Goal: Task Accomplishment & Management: Complete application form

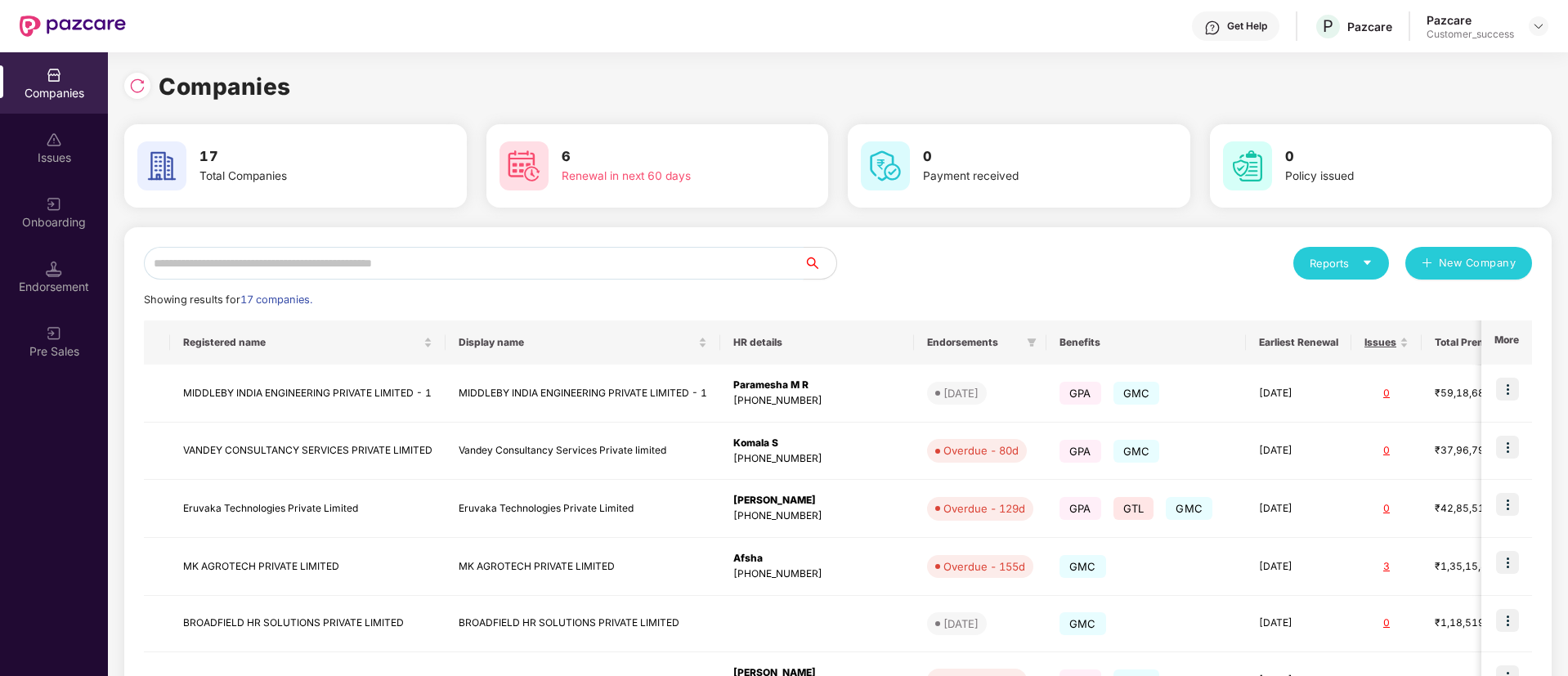
click at [538, 263] on input "text" at bounding box center [473, 263] width 659 height 33
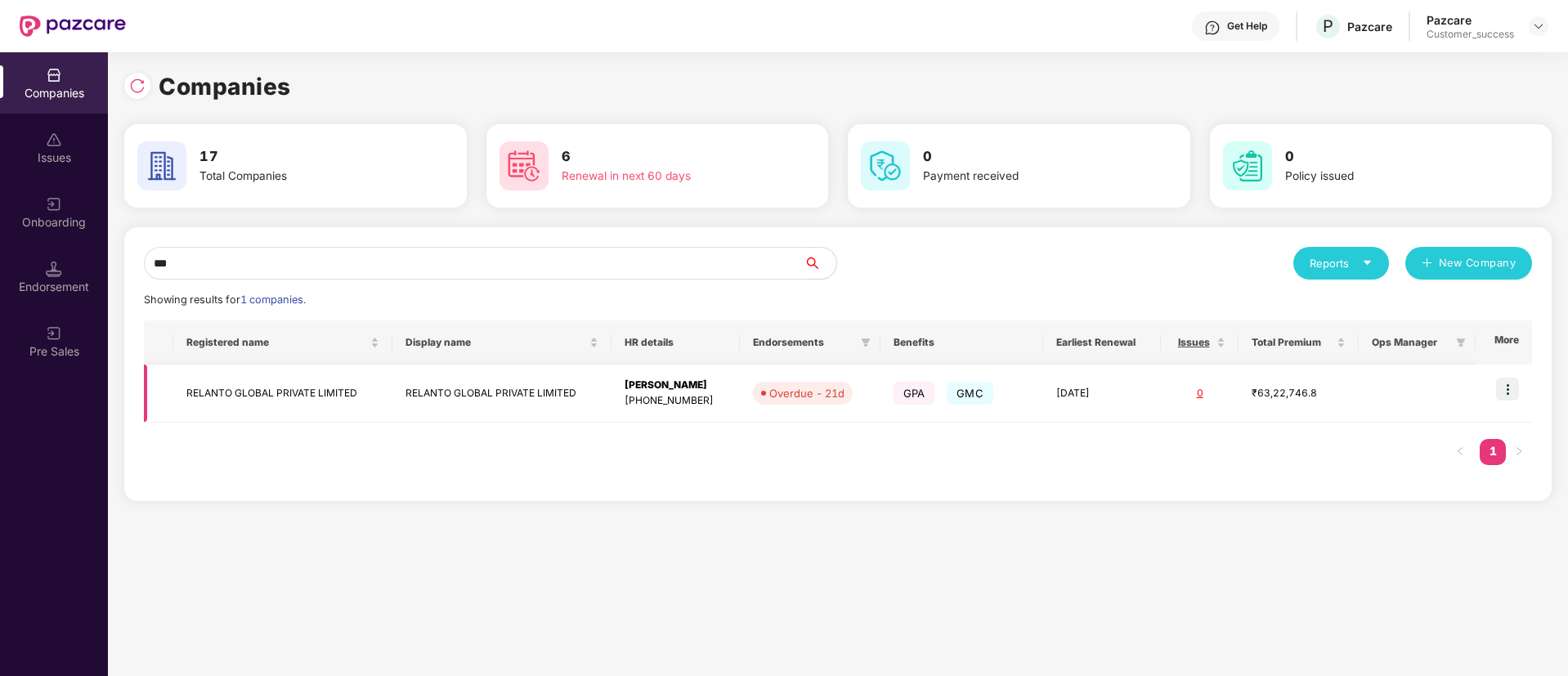
type input "***"
click at [1515, 392] on img at bounding box center [1507, 389] width 23 height 23
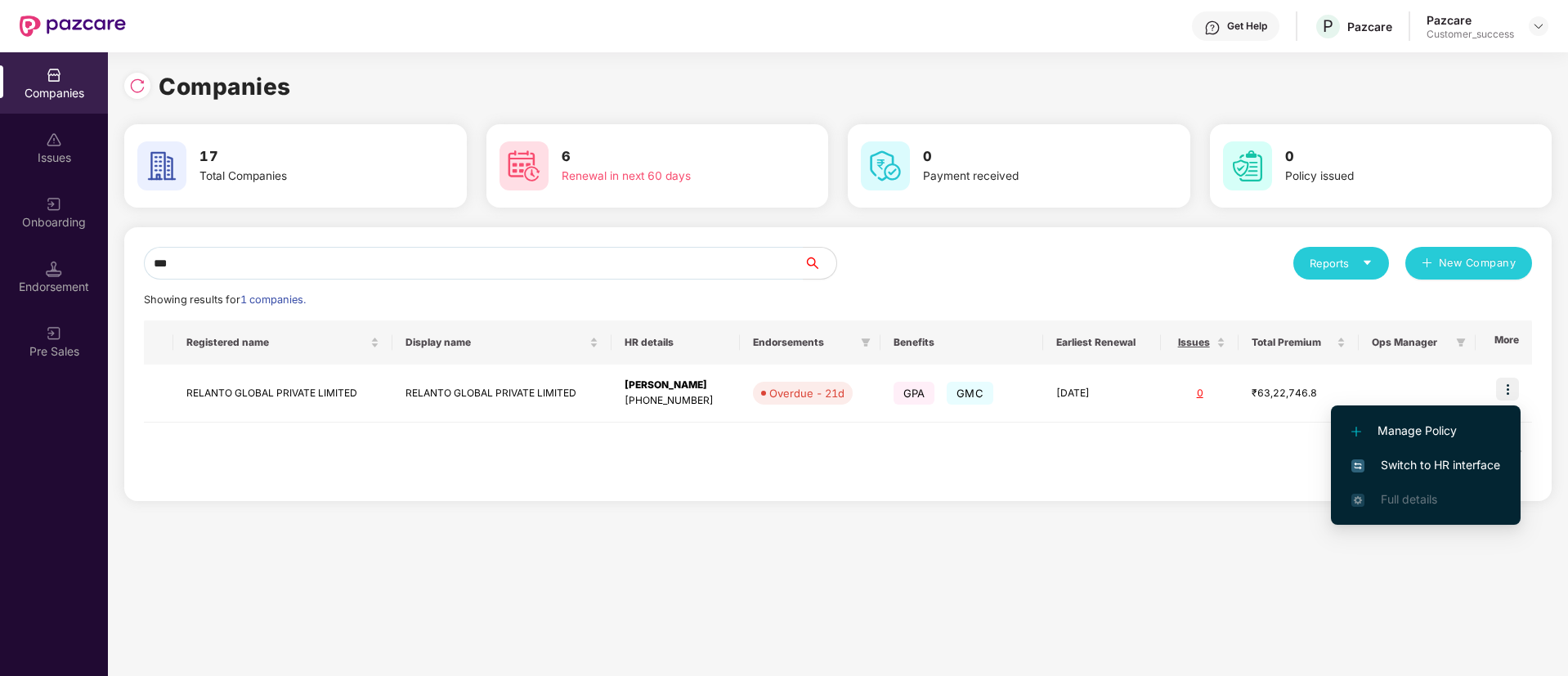
click at [1434, 467] on span "Switch to HR interface" at bounding box center [1425, 464] width 149 height 18
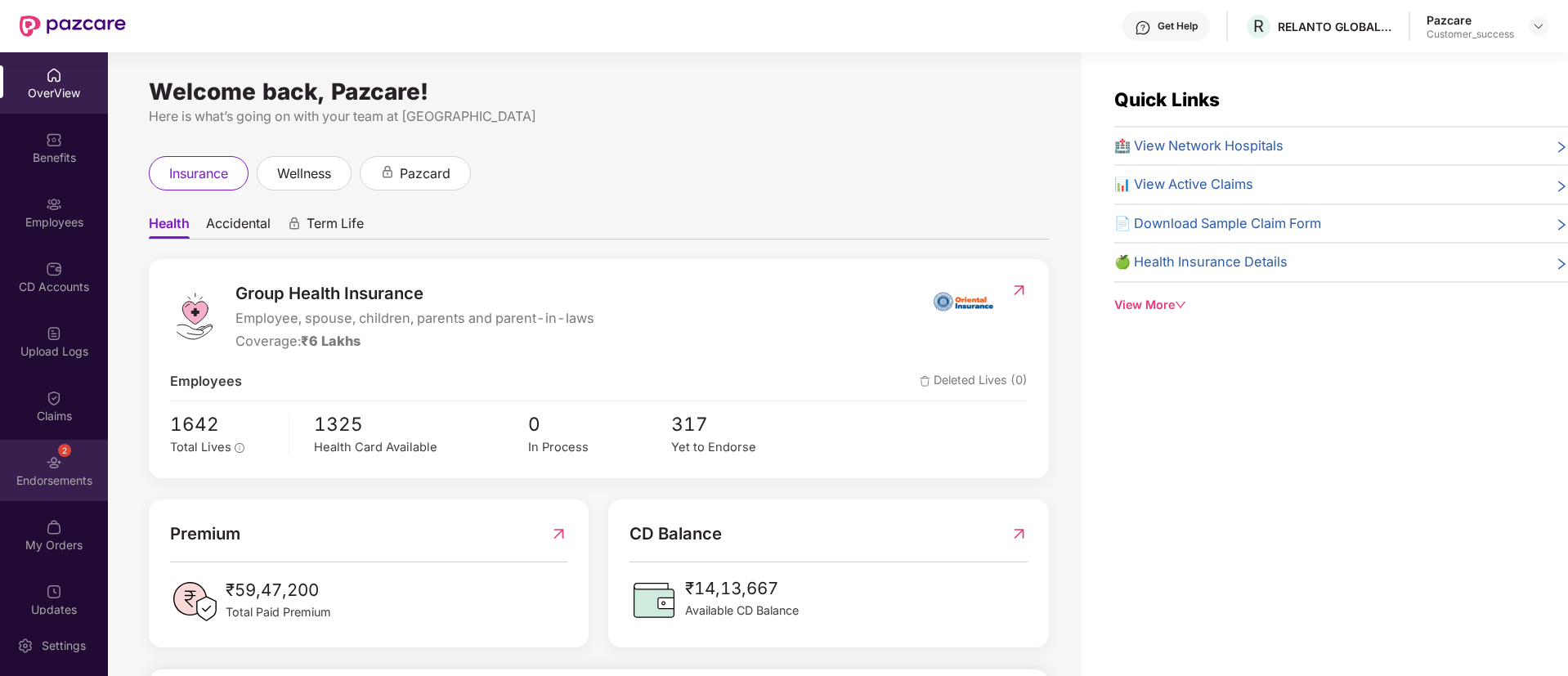
click at [62, 471] on div "2 Endorsements" at bounding box center [53, 470] width 108 height 61
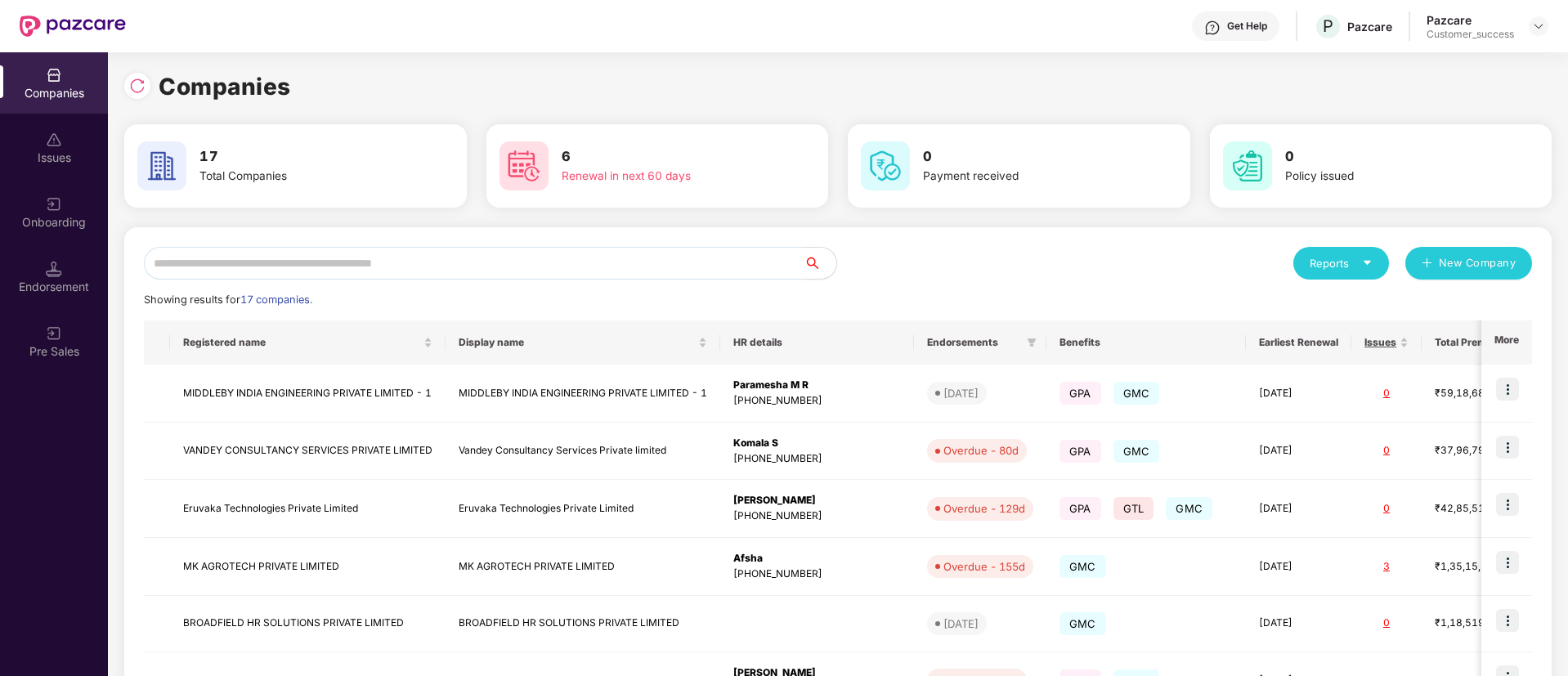
click at [493, 253] on input "text" at bounding box center [473, 263] width 659 height 33
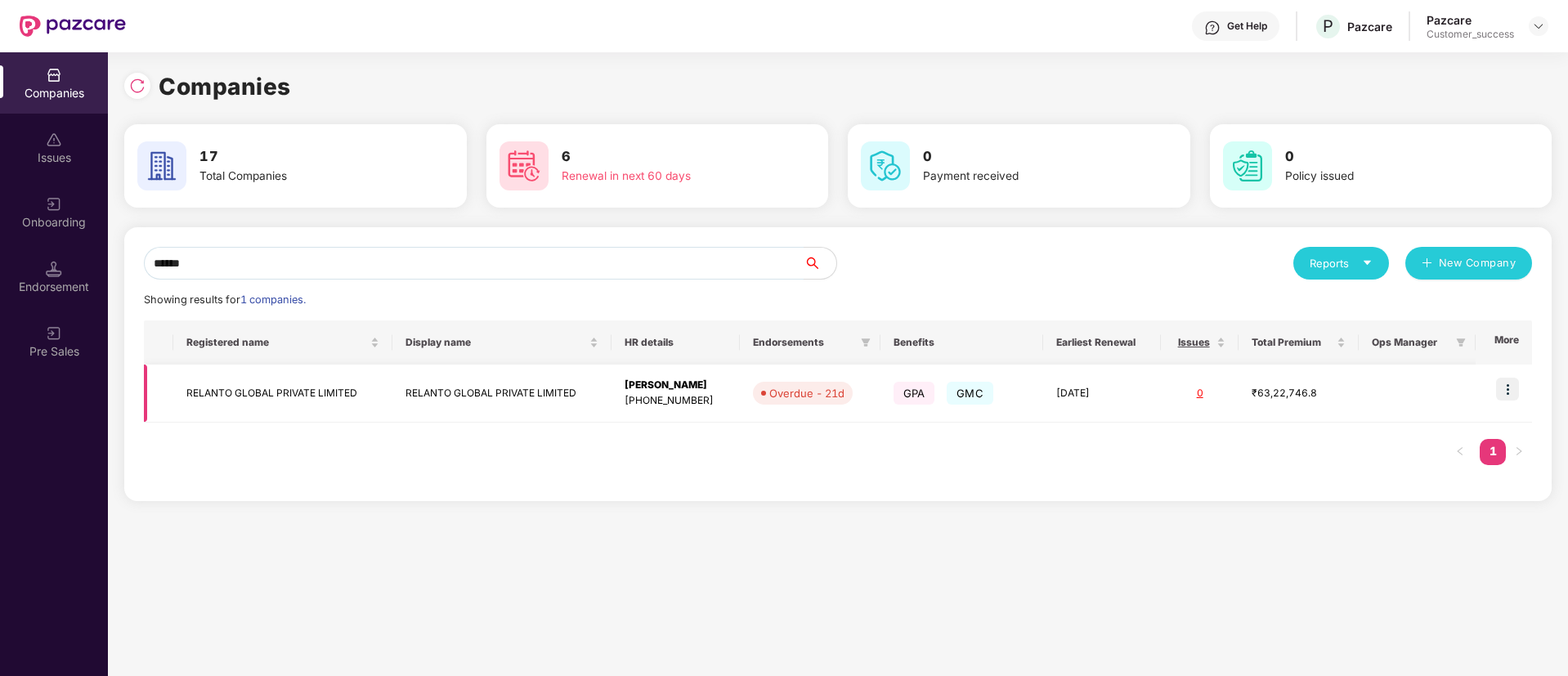
type input "******"
click at [468, 416] on td "RELANTO GLOBAL PRIVATE LIMITED" at bounding box center [502, 394] width 219 height 58
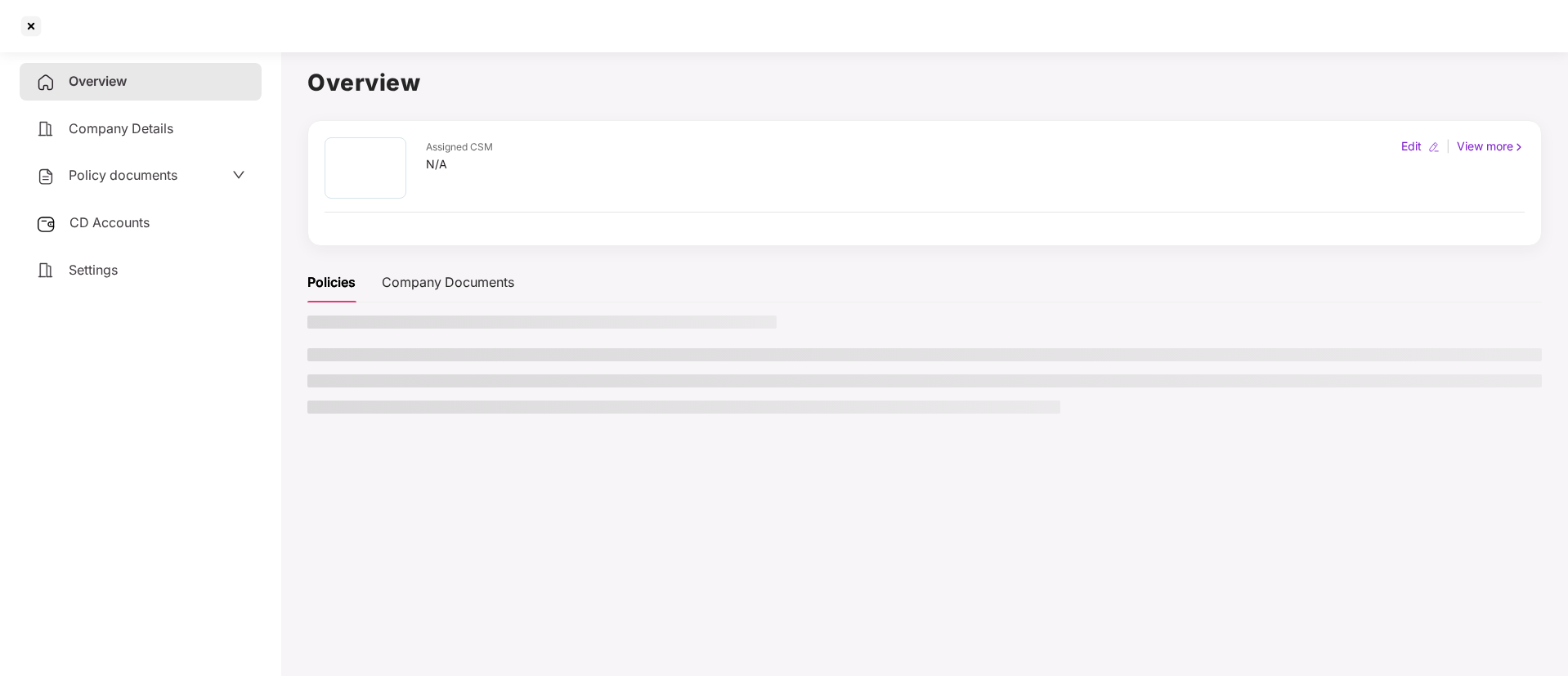
click at [468, 416] on div at bounding box center [925, 369] width 1234 height 110
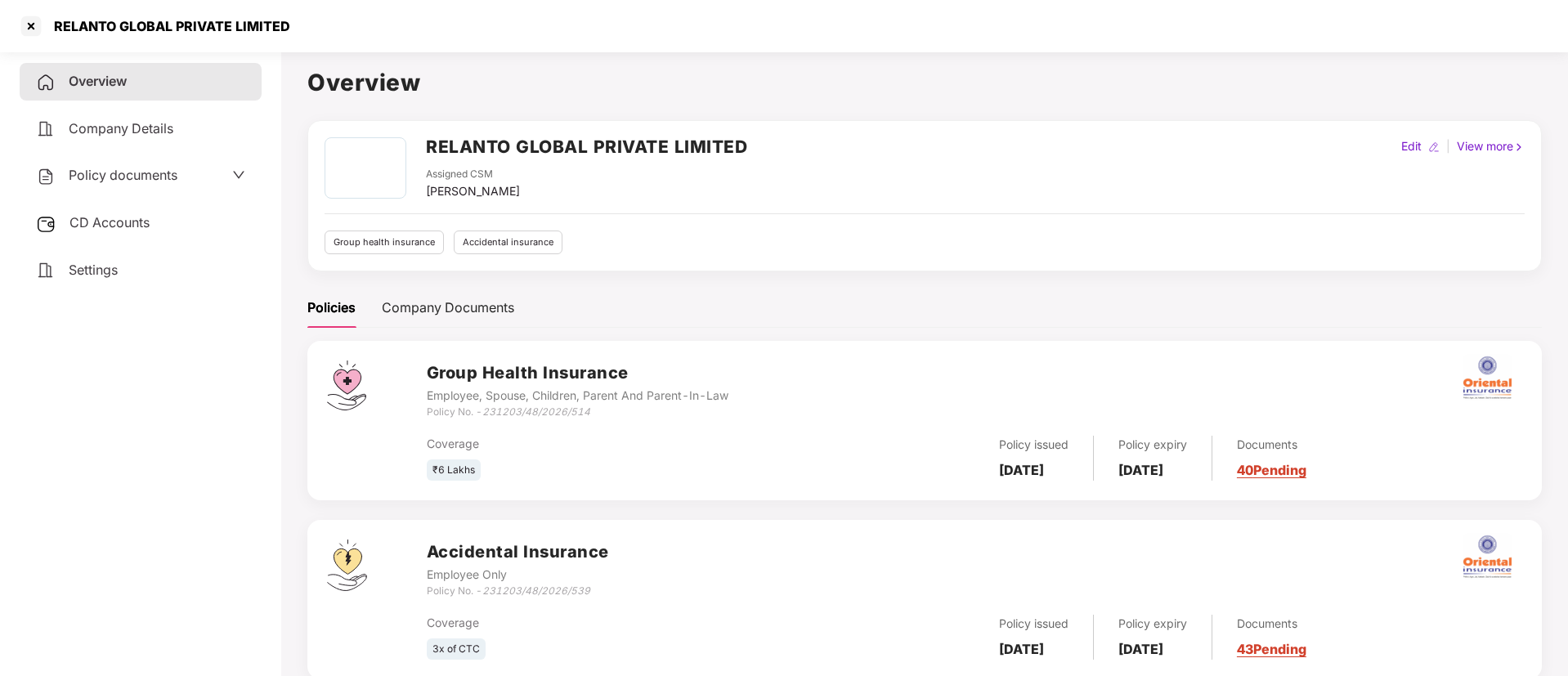
scroll to position [45, 0]
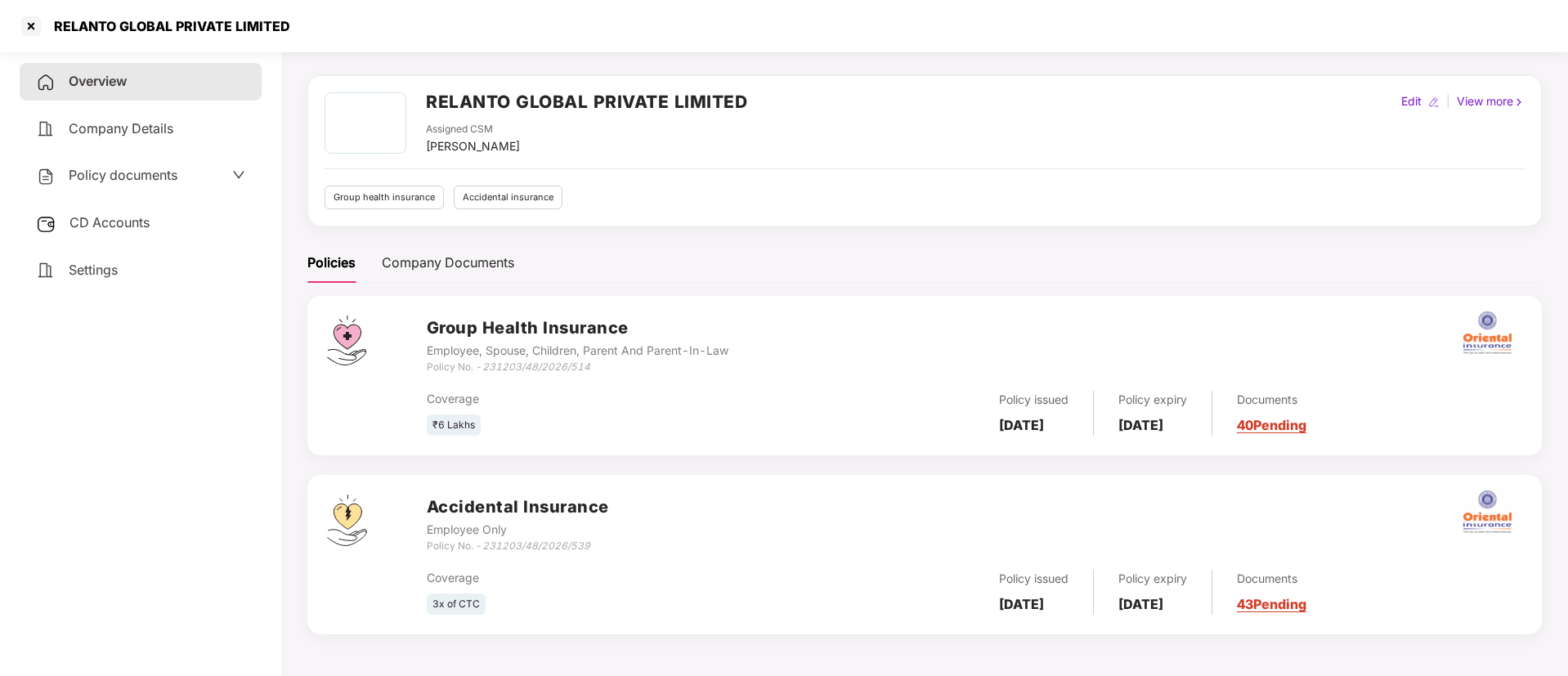
click at [128, 173] on span "Policy documents" at bounding box center [123, 174] width 109 height 16
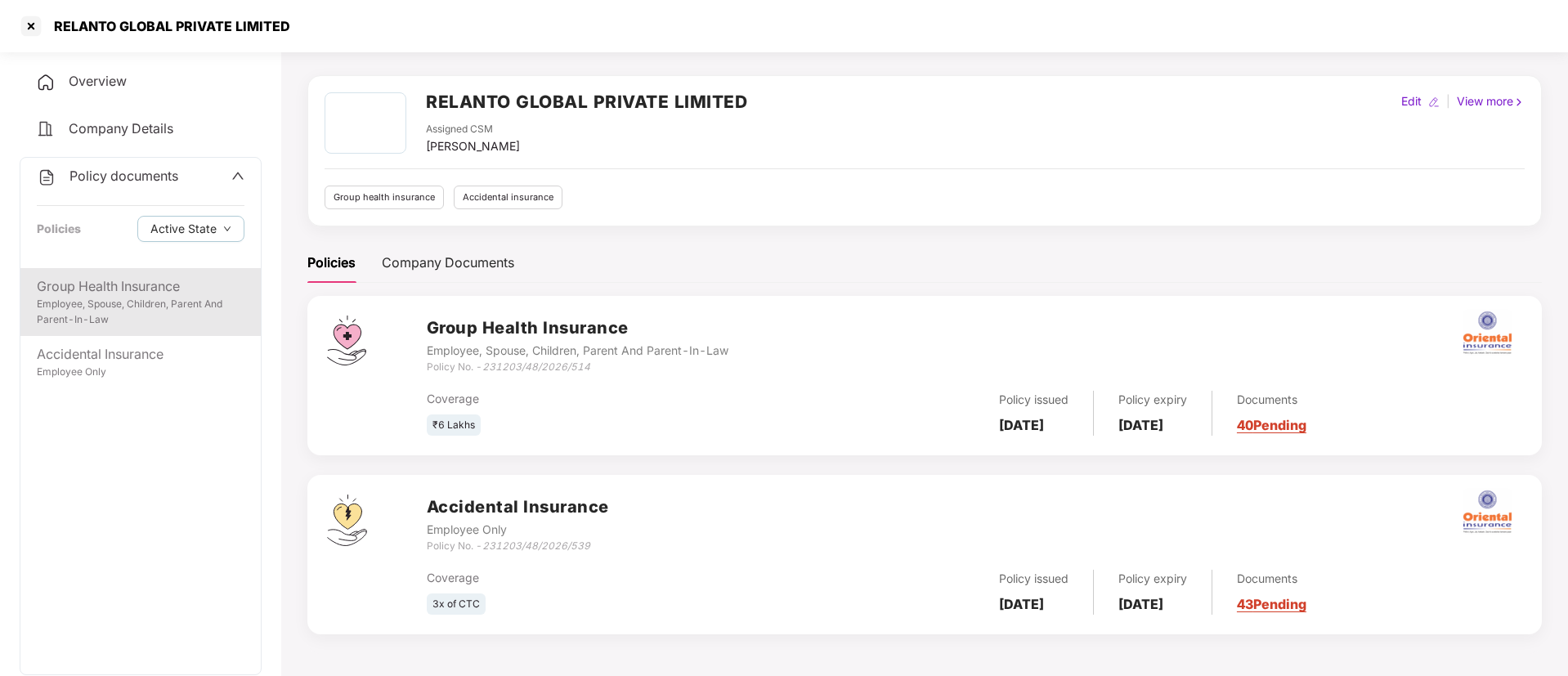
click at [103, 292] on div "Group Health Insurance" at bounding box center [140, 287] width 207 height 21
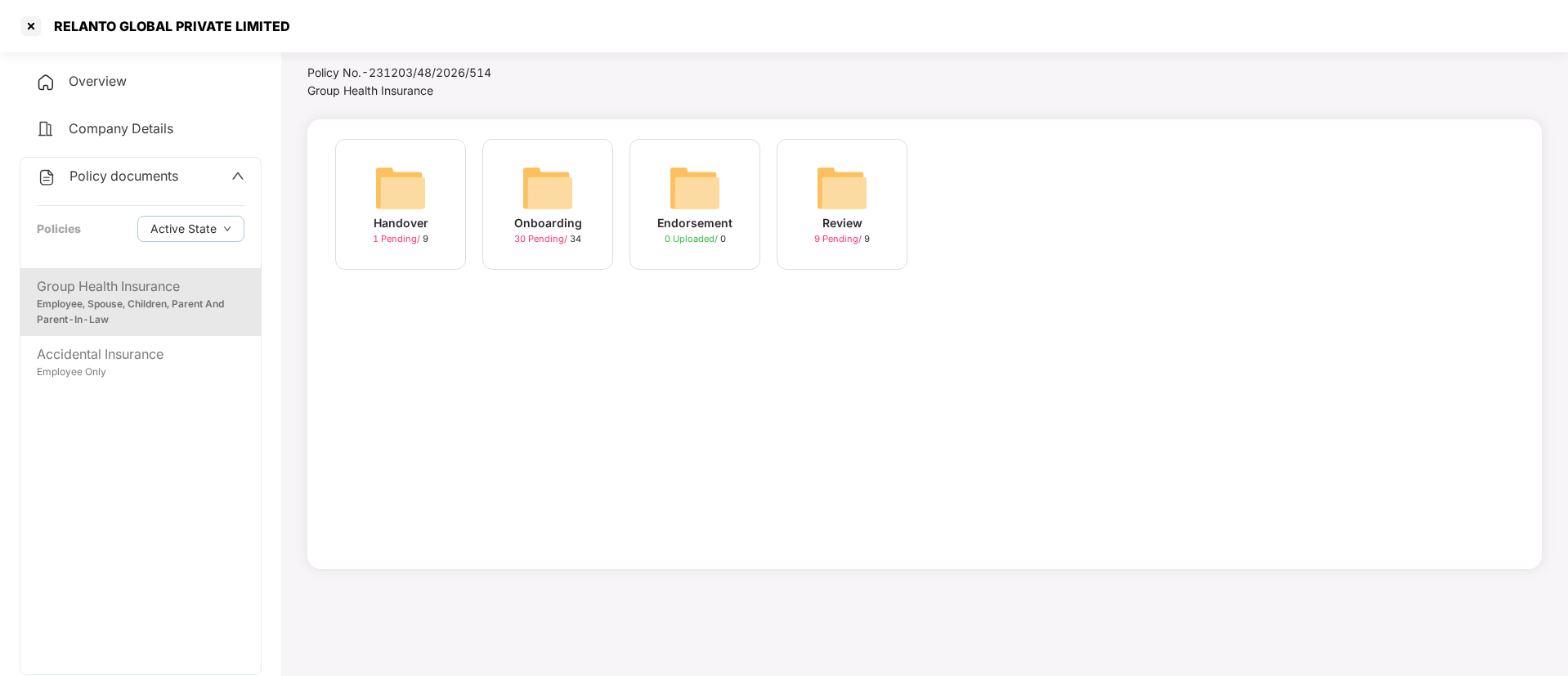
click at [599, 201] on div "Onboarding 30 Pending / 34" at bounding box center [547, 203] width 130 height 130
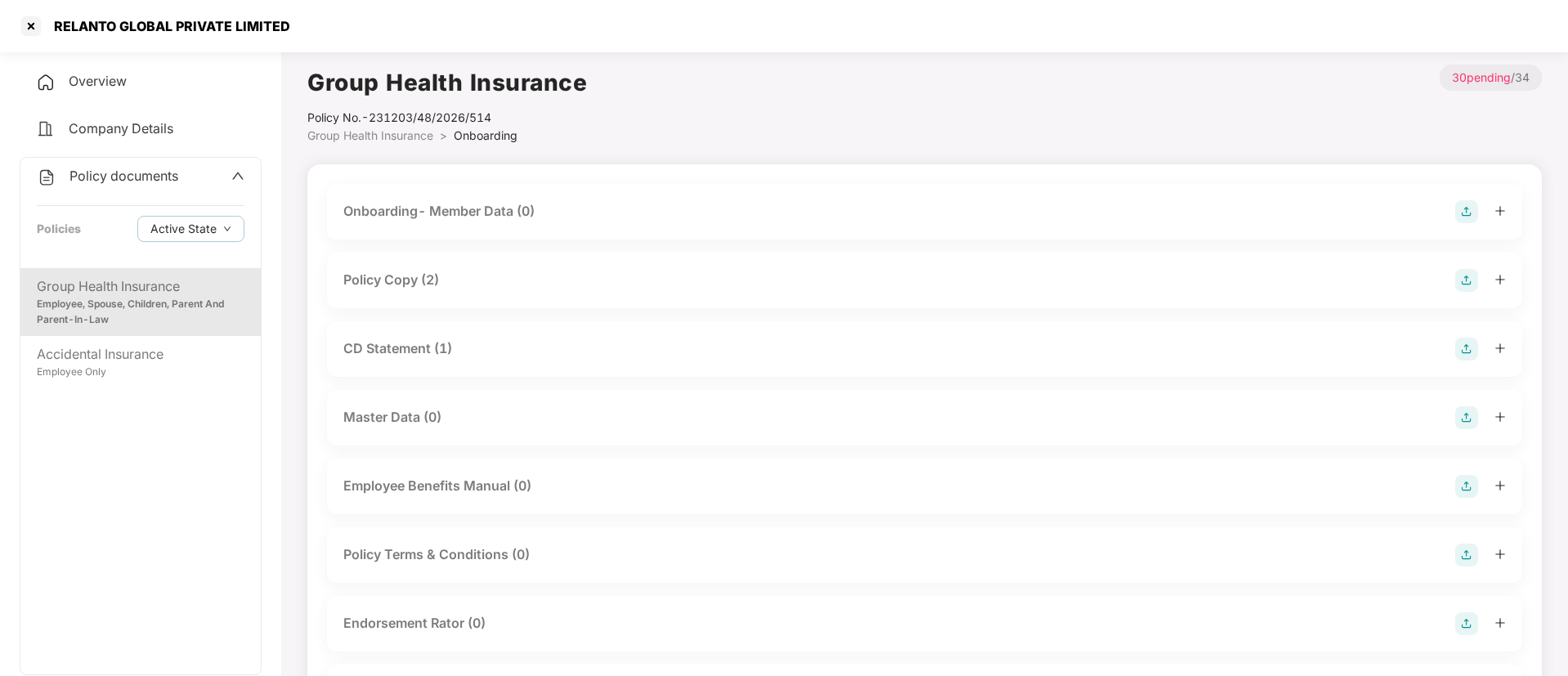
scroll to position [78, 0]
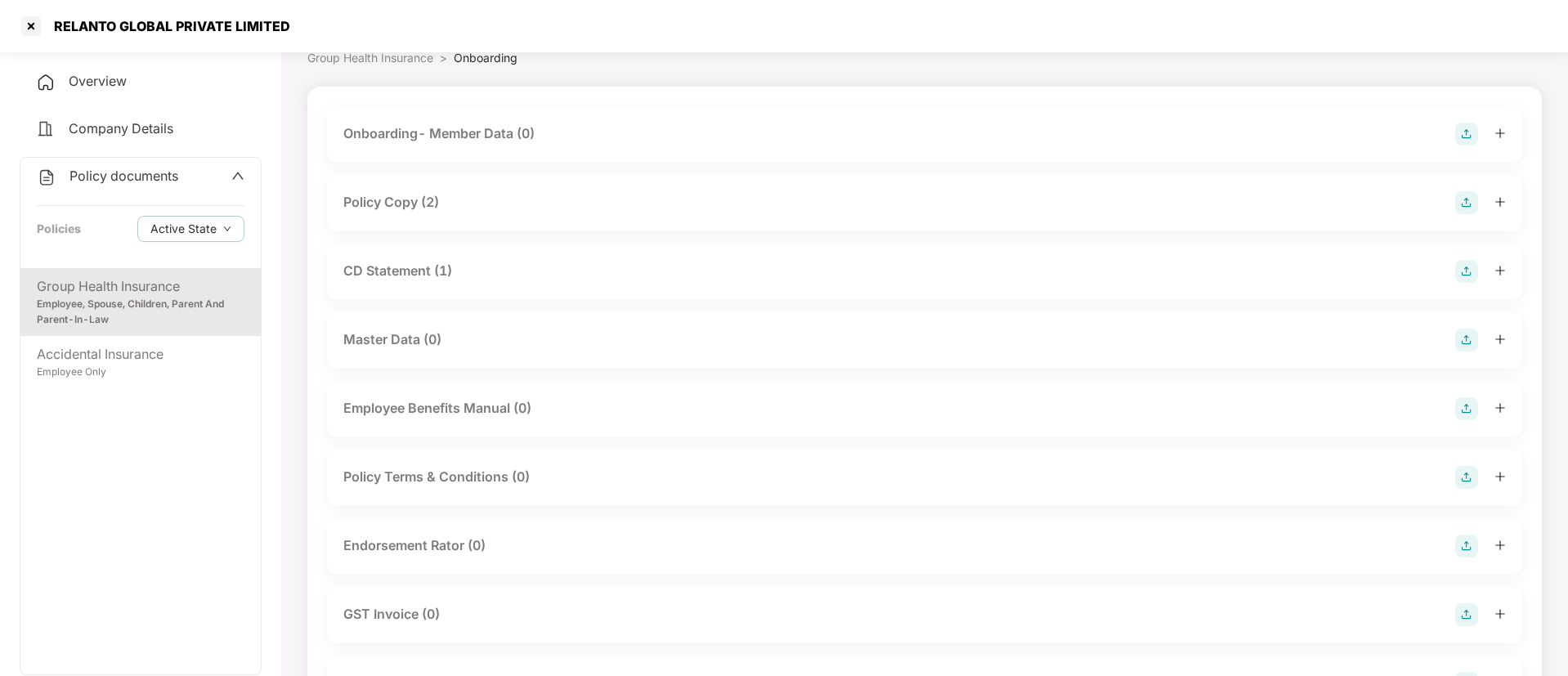
click at [799, 215] on div "Policy Copy (2)" at bounding box center [925, 203] width 1195 height 55
click at [748, 202] on div "Policy Copy (2)" at bounding box center [925, 203] width 1163 height 23
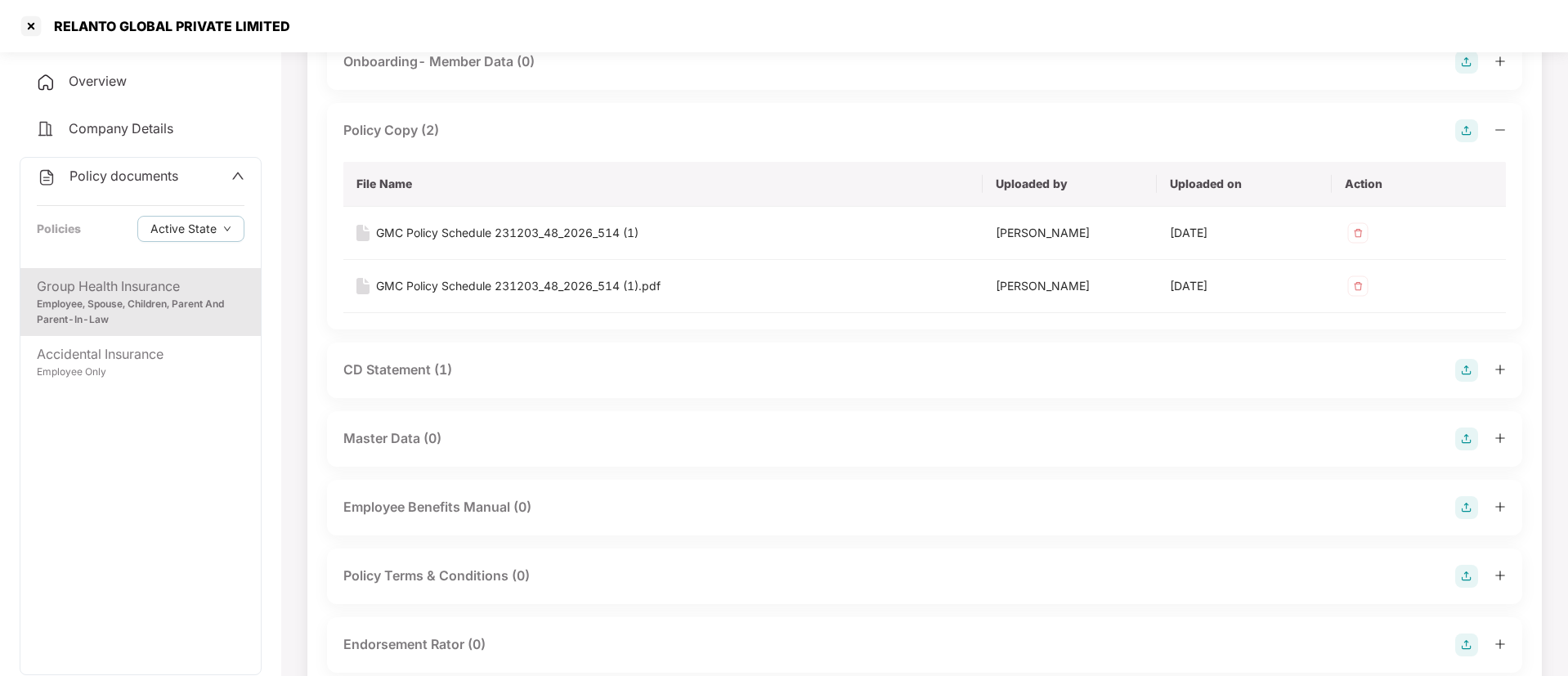
scroll to position [151, 0]
click at [1472, 129] on img at bounding box center [1467, 129] width 23 height 23
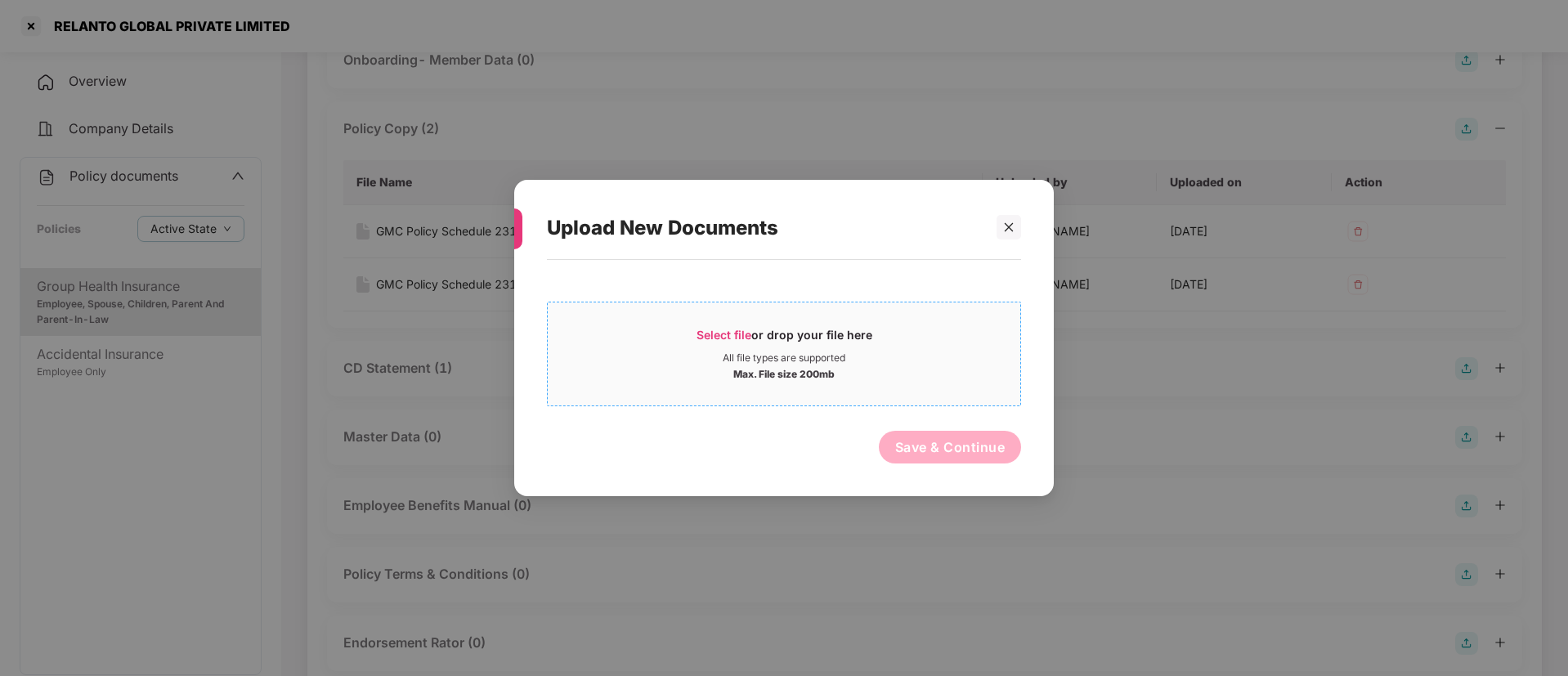
click at [729, 345] on div "Select file or drop your file here" at bounding box center [784, 339] width 175 height 24
click at [721, 328] on span "Select file" at bounding box center [724, 335] width 54 height 14
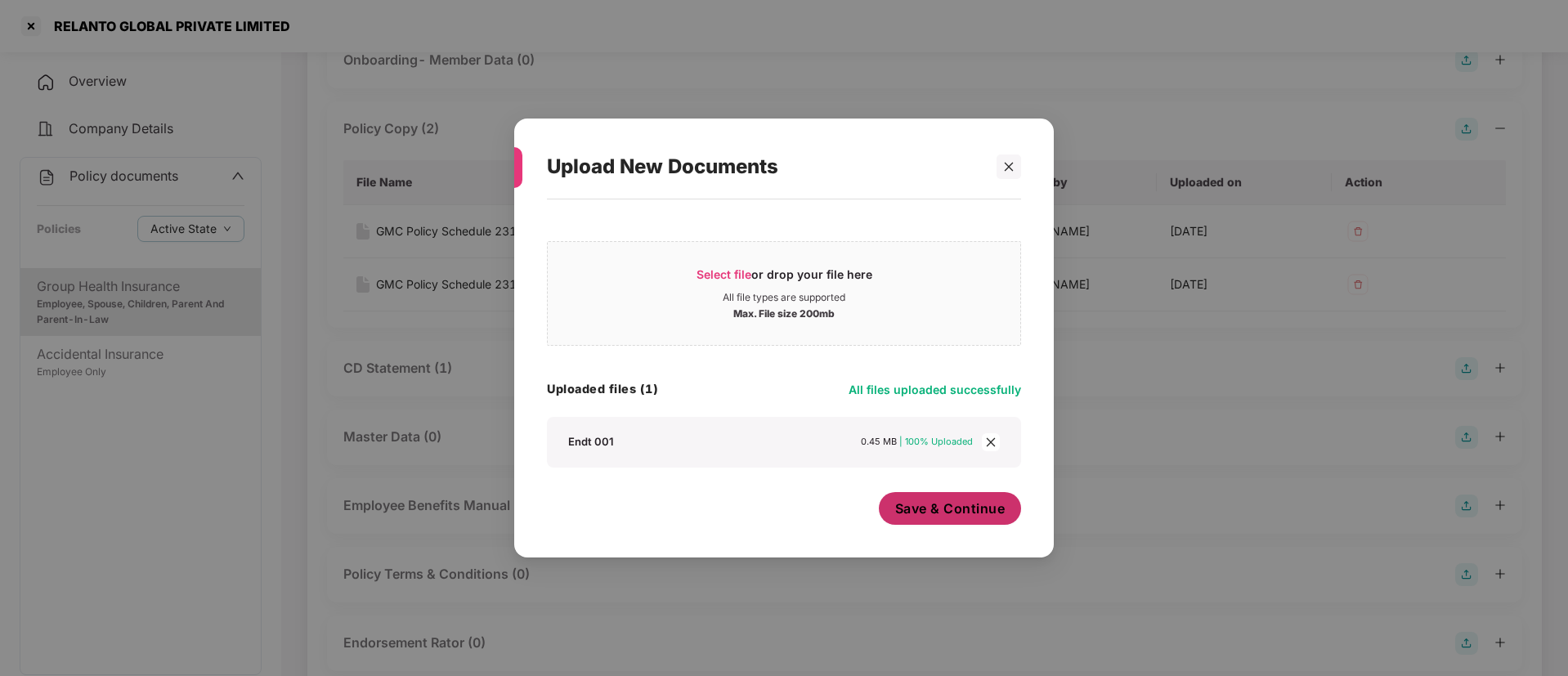
click at [968, 505] on span "Save & Continue" at bounding box center [950, 508] width 111 height 18
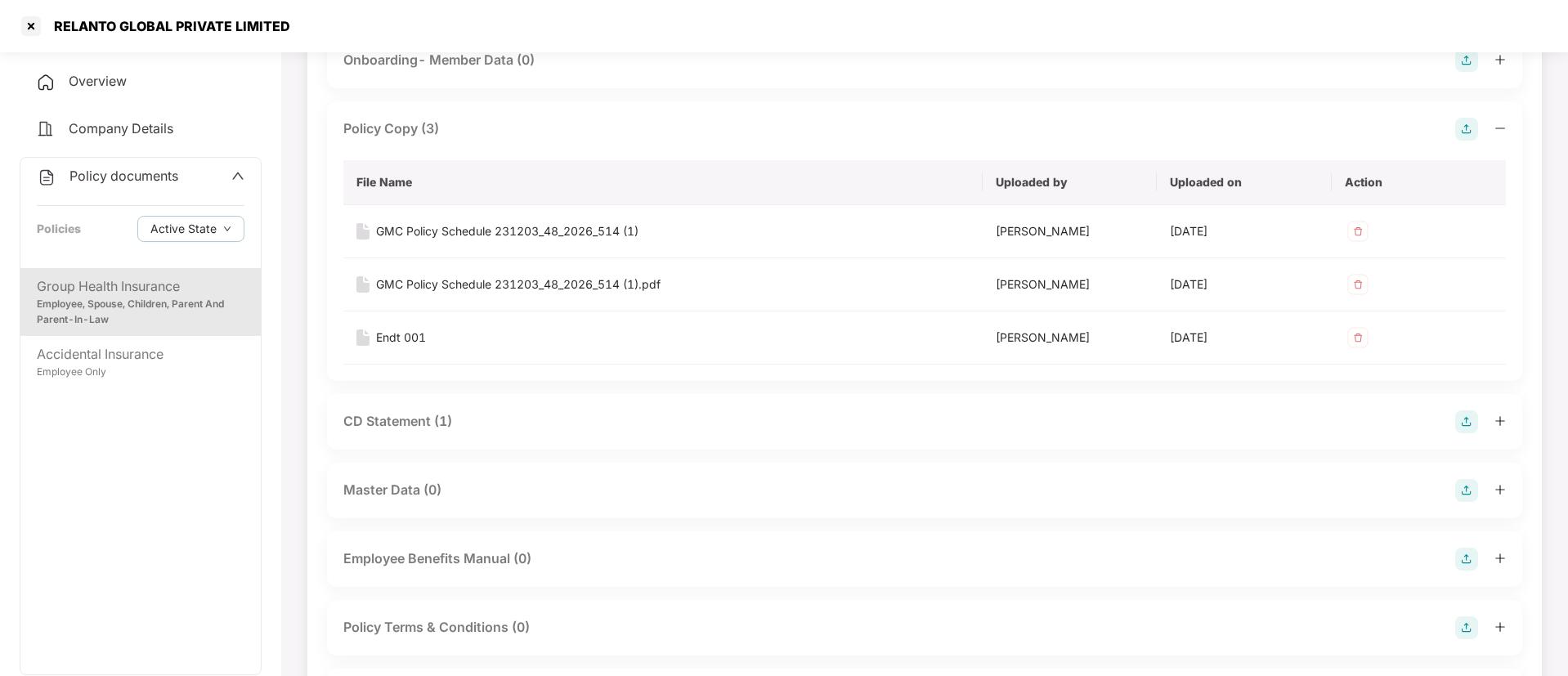
click at [1461, 130] on img at bounding box center [1467, 129] width 23 height 23
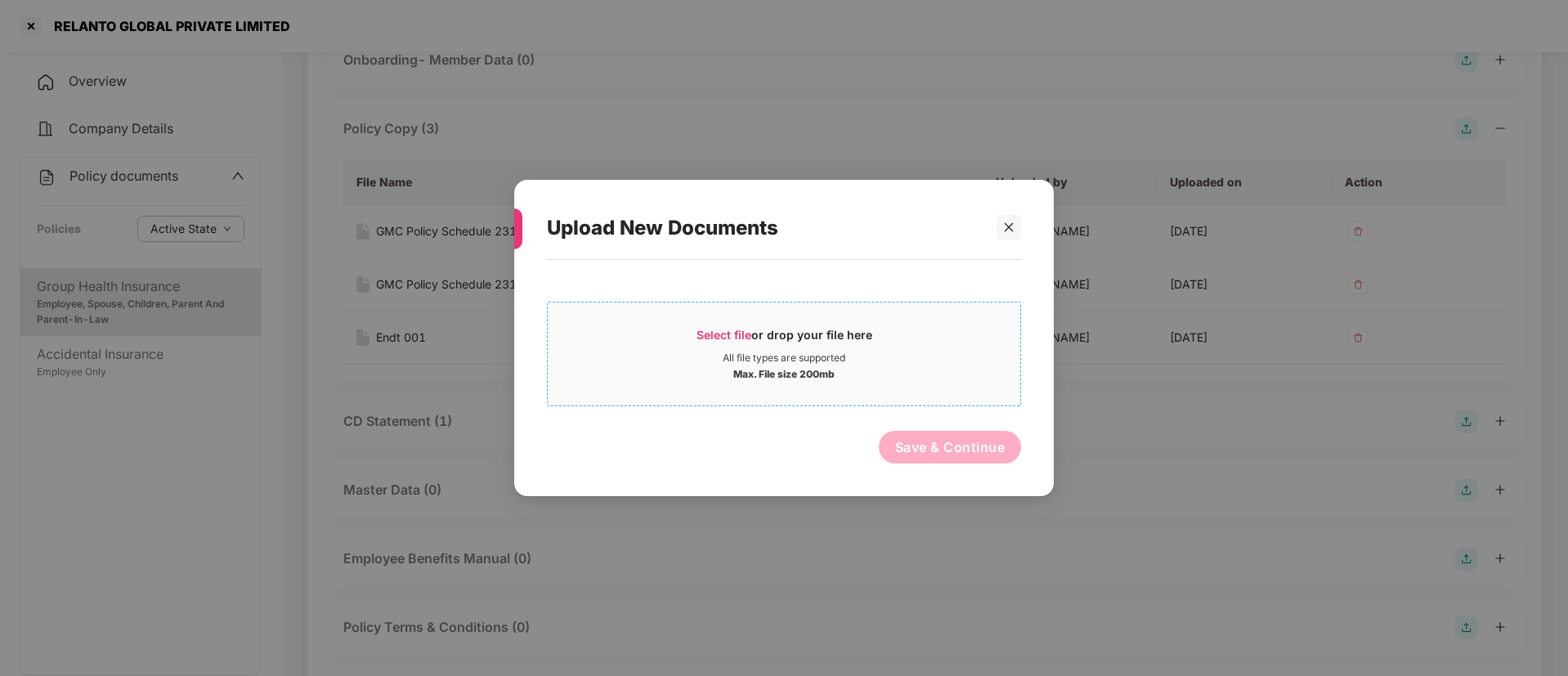
click at [713, 334] on span "Select file" at bounding box center [724, 335] width 54 height 14
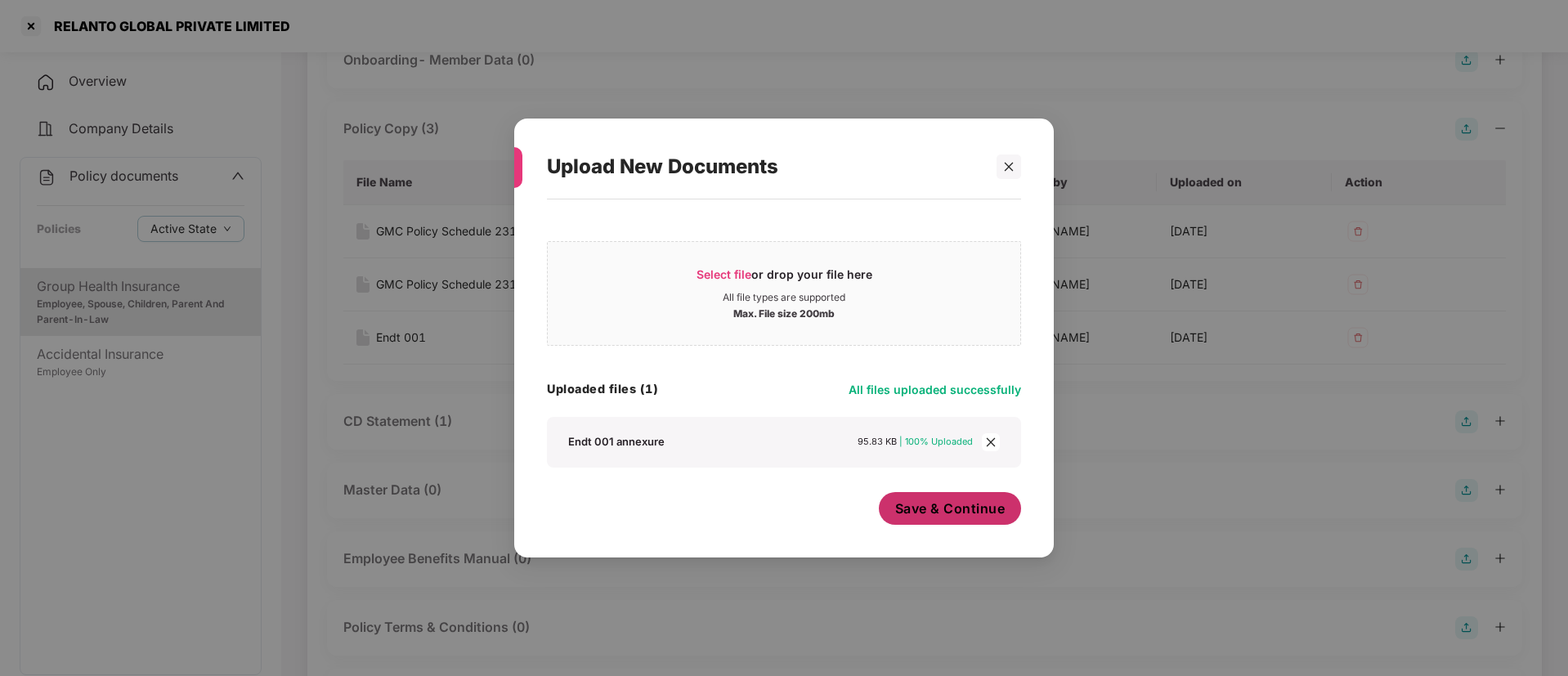
click at [1003, 520] on button "Save & Continue" at bounding box center [950, 508] width 143 height 33
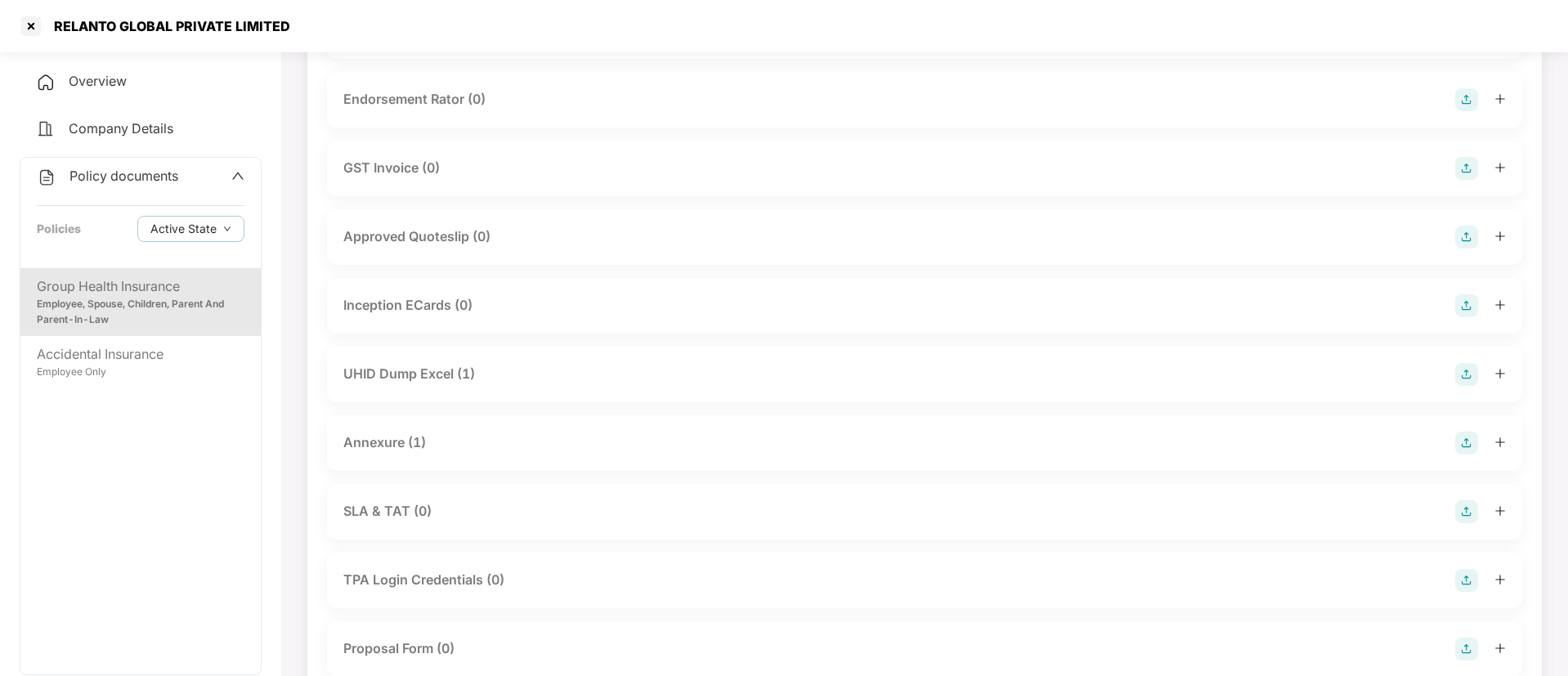
scroll to position [802, 0]
click at [1306, 428] on div "Annexure (1)" at bounding box center [925, 442] width 1195 height 55
click at [1306, 445] on div "Annexure (1)" at bounding box center [925, 442] width 1163 height 23
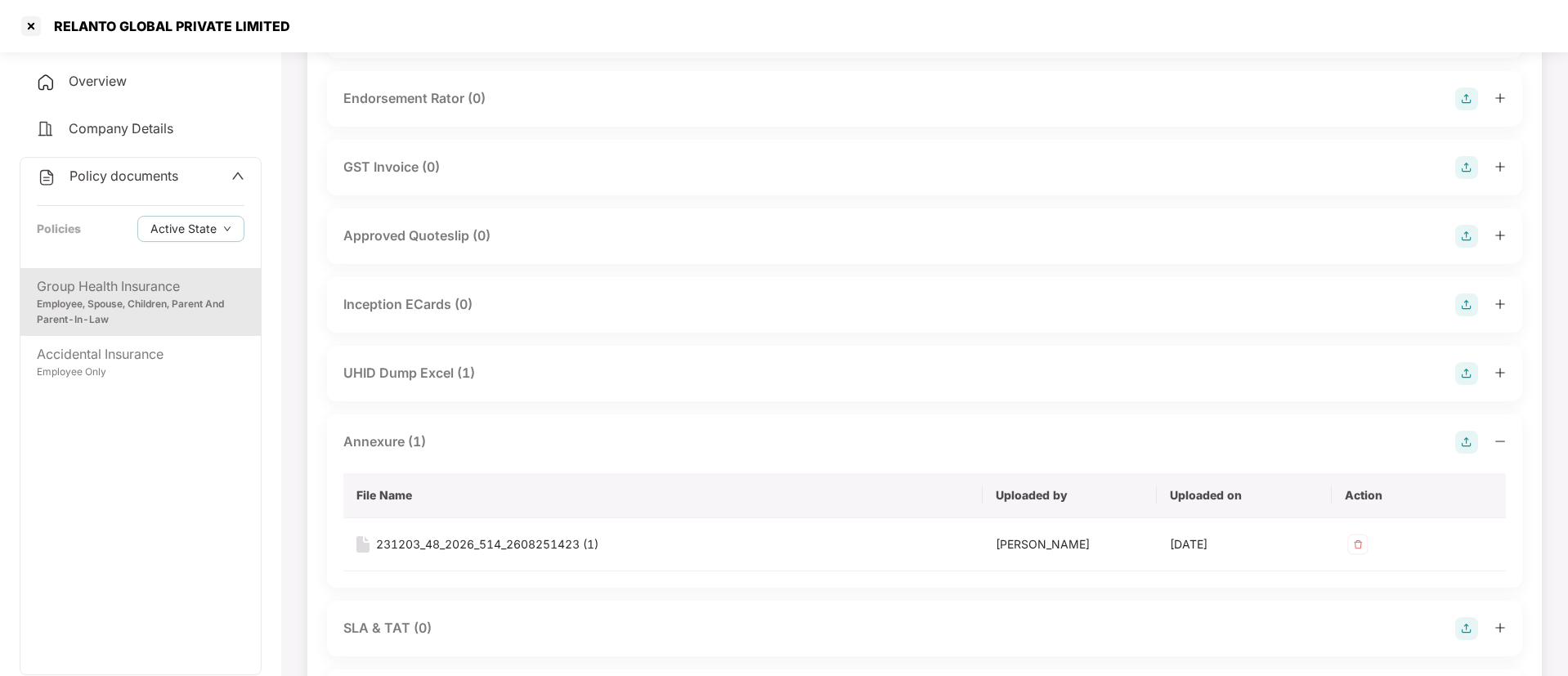
click at [1462, 443] on img at bounding box center [1467, 442] width 23 height 23
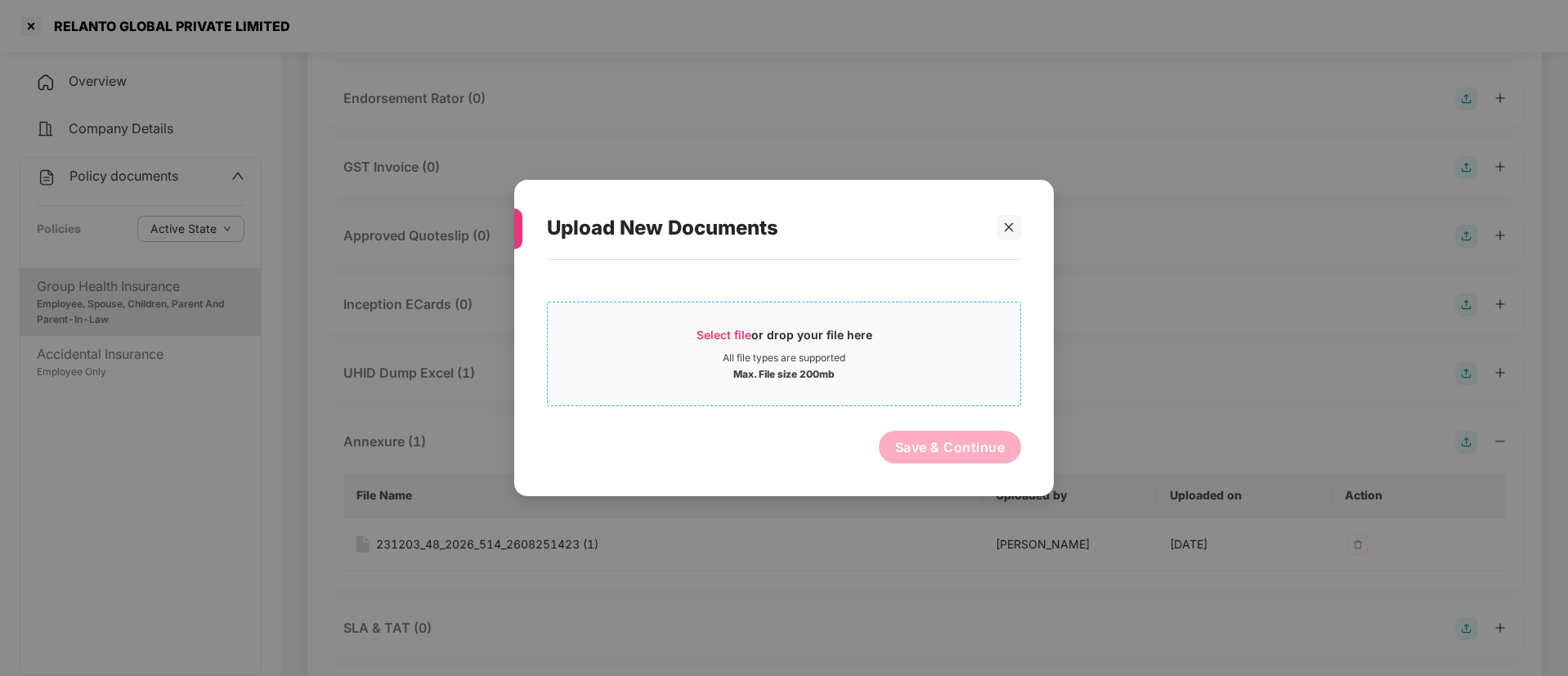
click at [727, 330] on span "Select file" at bounding box center [724, 335] width 54 height 14
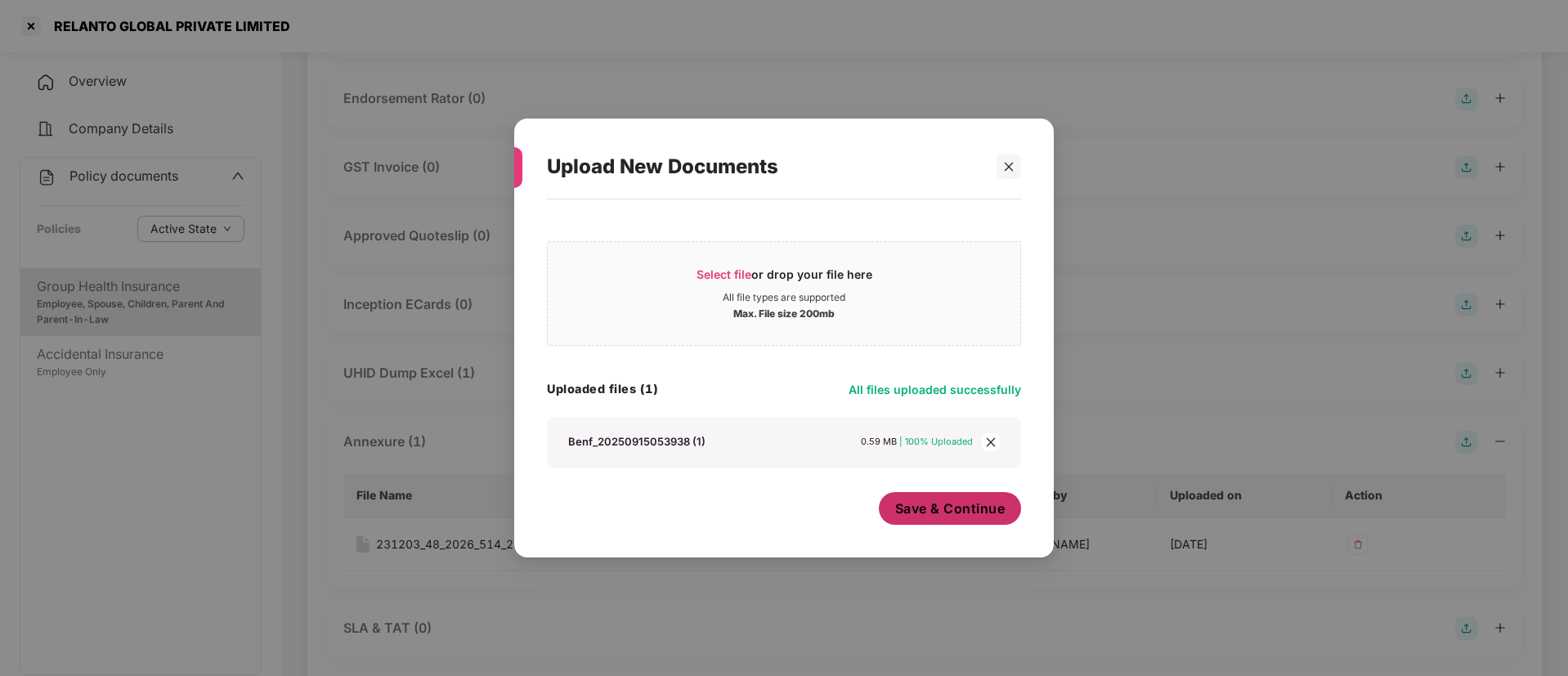
click at [930, 519] on button "Save & Continue" at bounding box center [950, 508] width 143 height 33
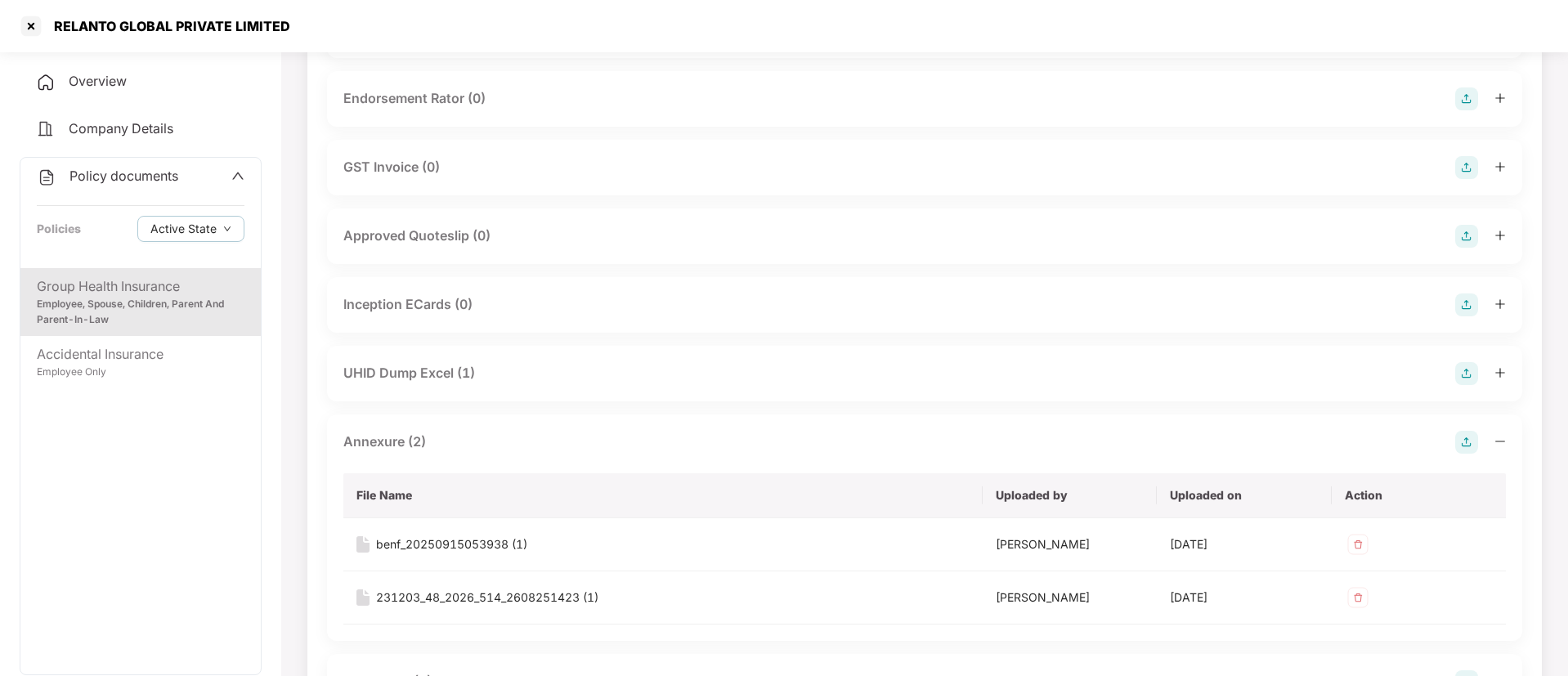
click at [1464, 443] on img at bounding box center [1467, 442] width 23 height 23
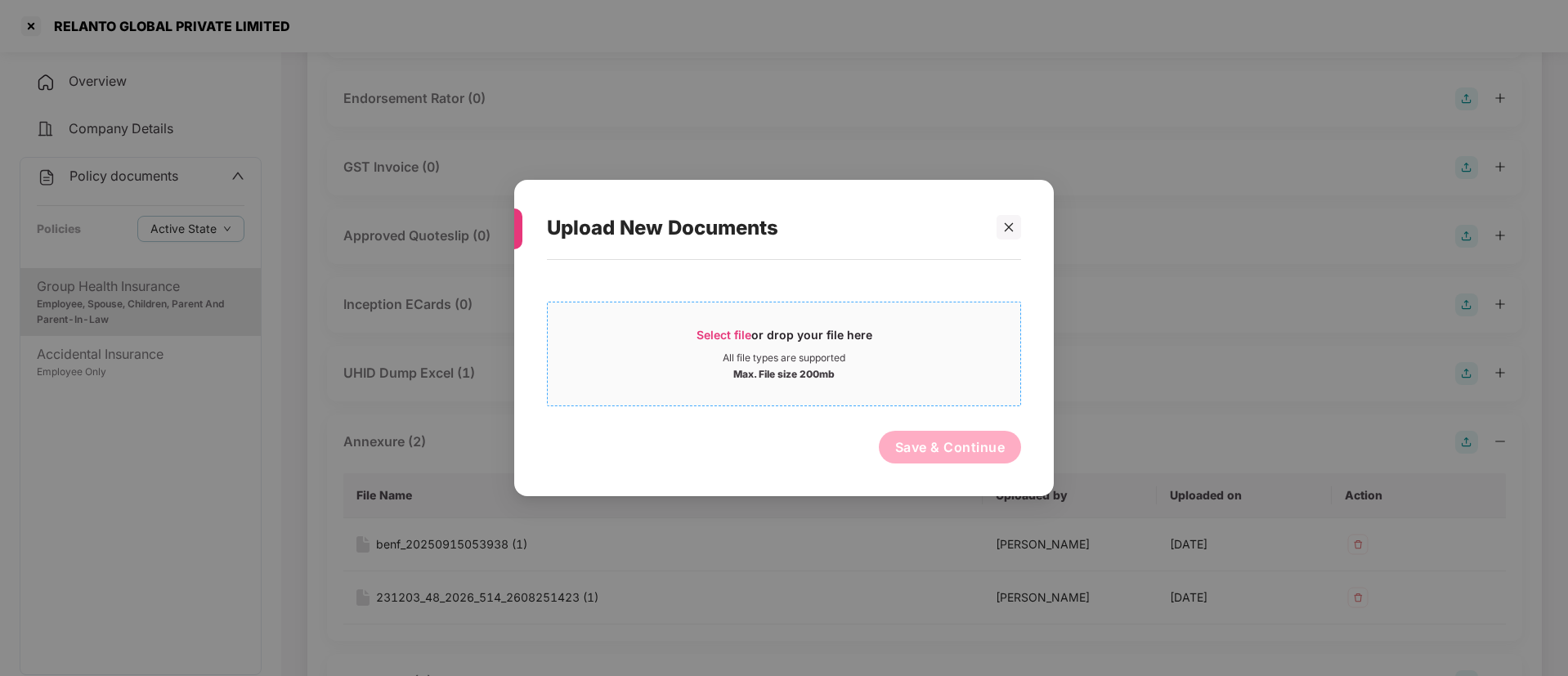
click at [716, 329] on span "Select file" at bounding box center [724, 335] width 54 height 14
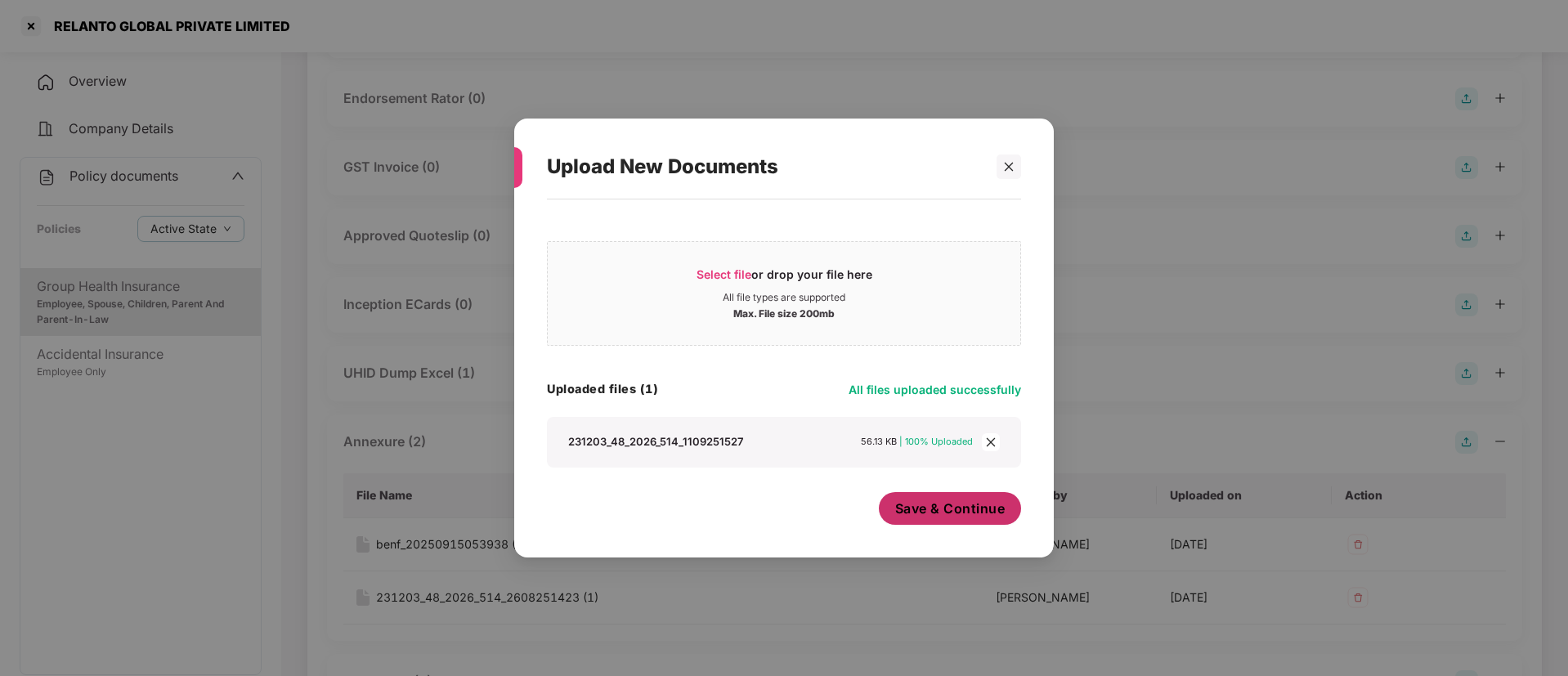
click at [951, 503] on span "Save & Continue" at bounding box center [950, 508] width 111 height 18
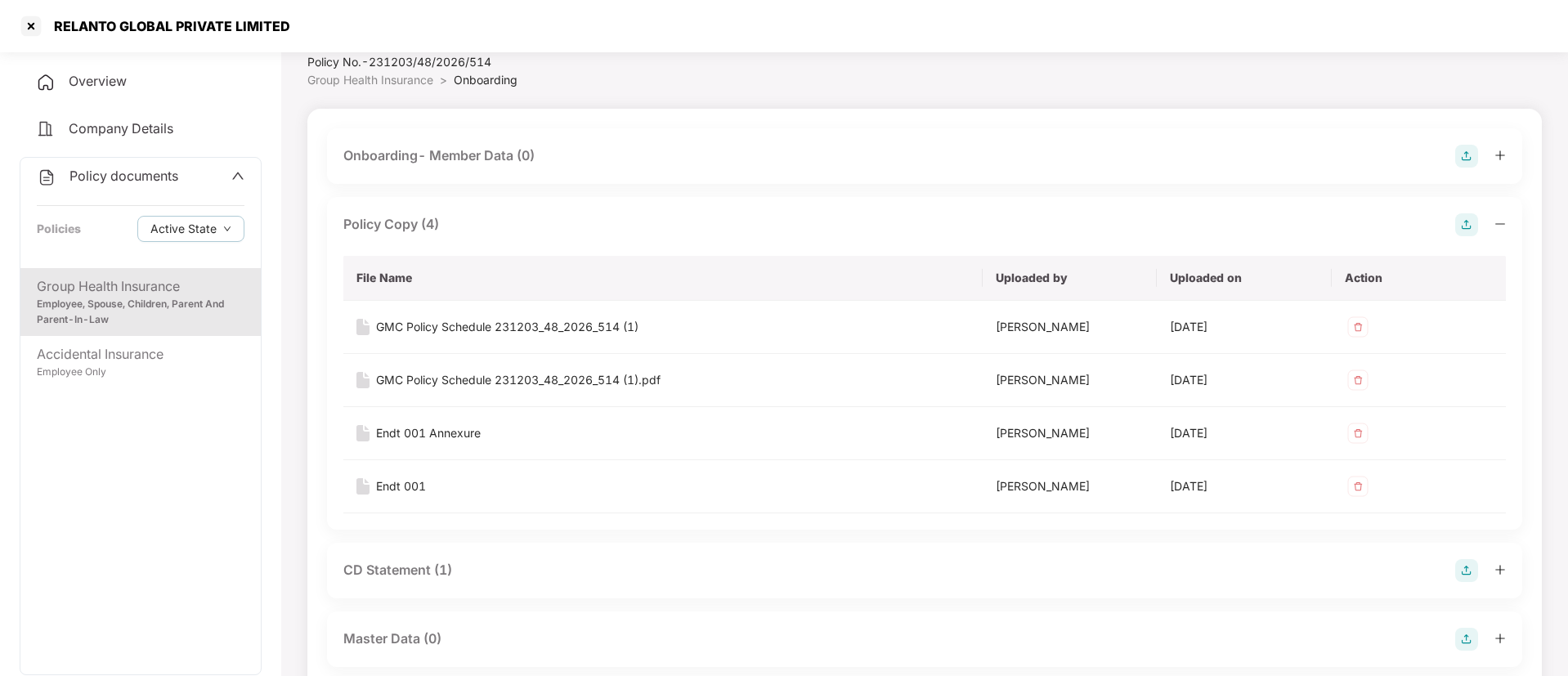
scroll to position [0, 0]
